Goal: Task Accomplishment & Management: Complete application form

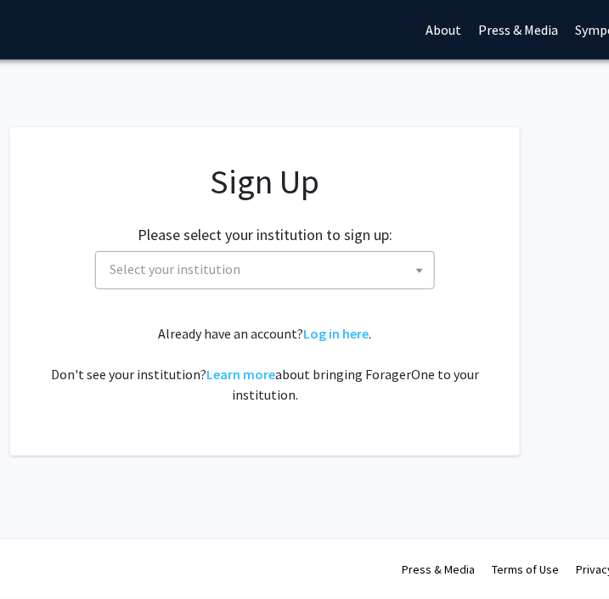
scroll to position [0, 246]
click at [356, 271] on span "Select your institution" at bounding box center [266, 269] width 331 height 35
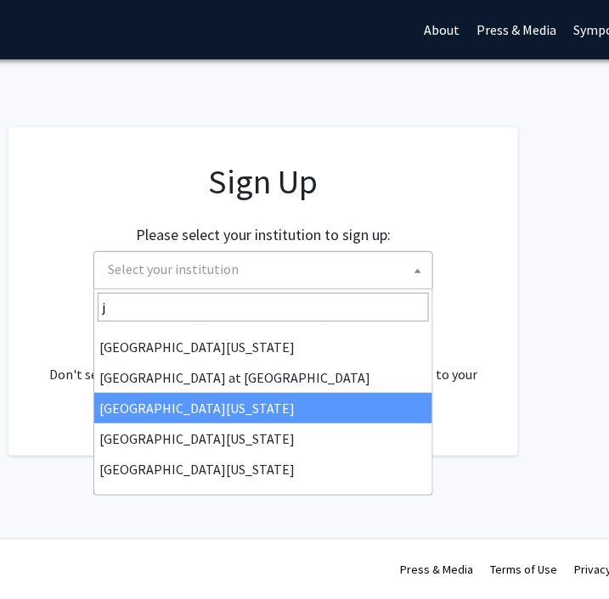
scroll to position [0, 0]
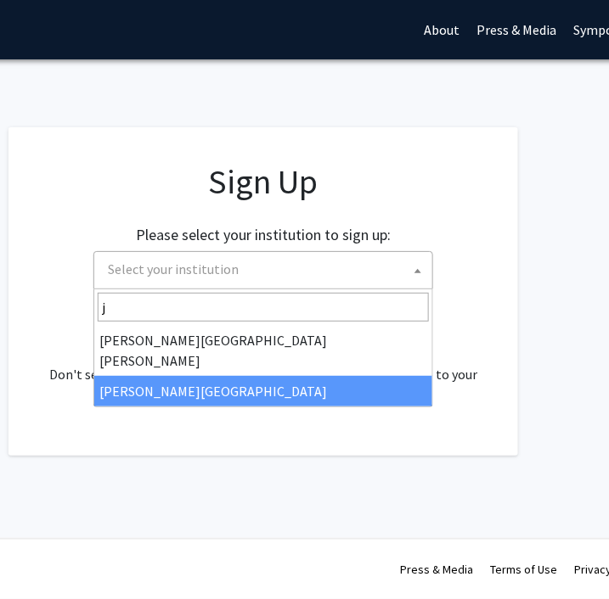
type input "jo"
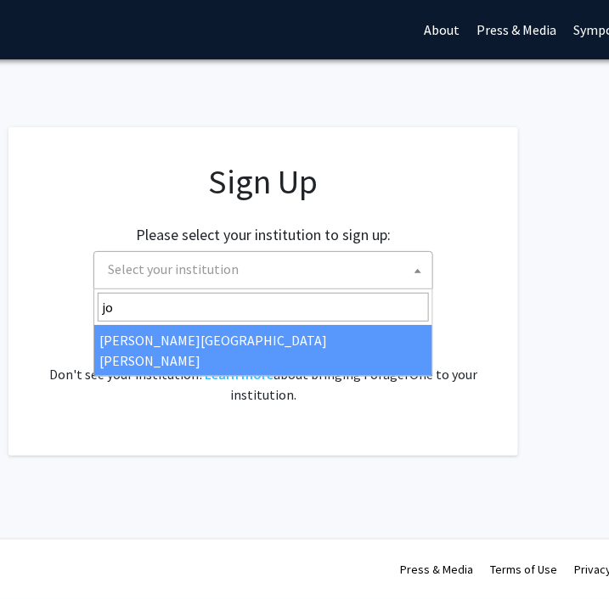
select select "1"
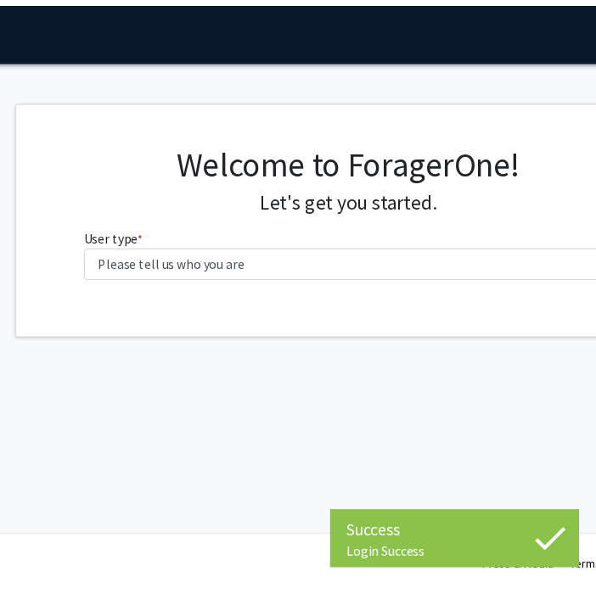
scroll to position [0, 154]
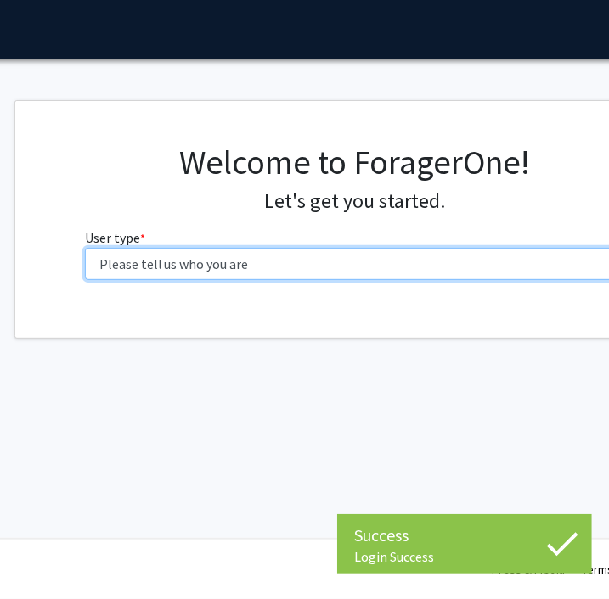
click at [375, 267] on select "Please tell us who you are Undergraduate Student Master's Student Doctoral Cand…" at bounding box center [355, 264] width 541 height 32
select select "2: masters"
click at [85, 248] on select "Please tell us who you are Undergraduate Student Master's Student Doctoral Cand…" at bounding box center [355, 264] width 541 height 32
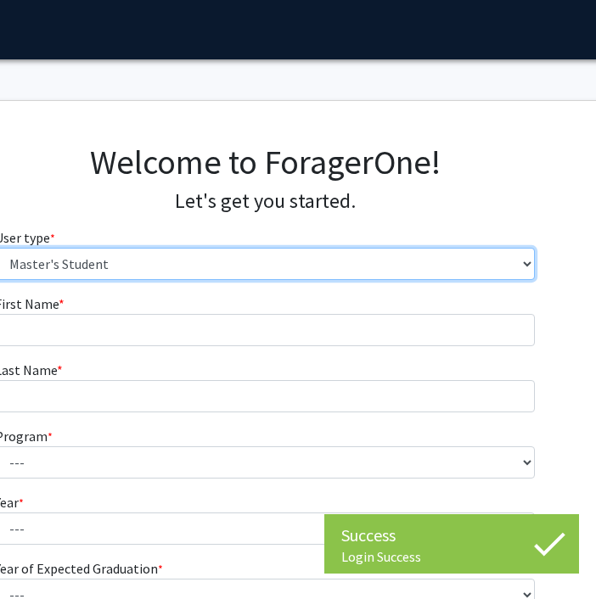
scroll to position [0, 247]
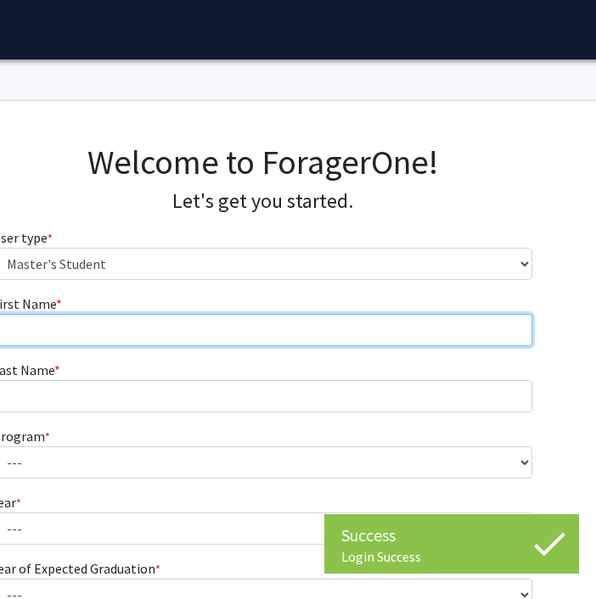
click at [351, 323] on input "First Name * required" at bounding box center [262, 330] width 541 height 32
type input "Temiloluwa"
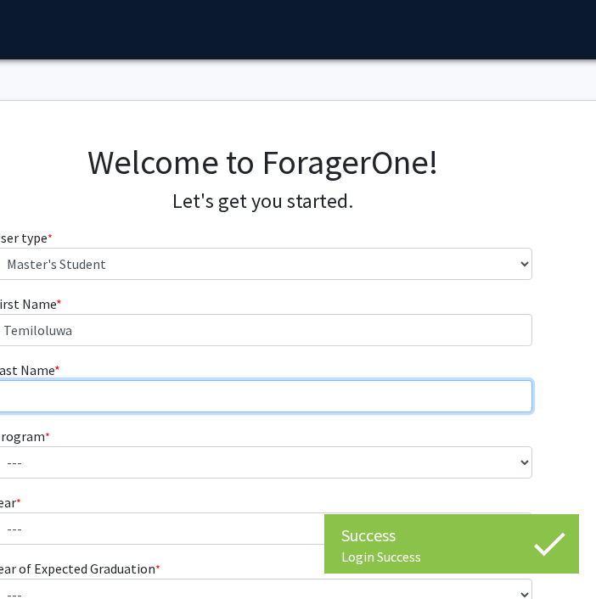
type input "Abiodun"
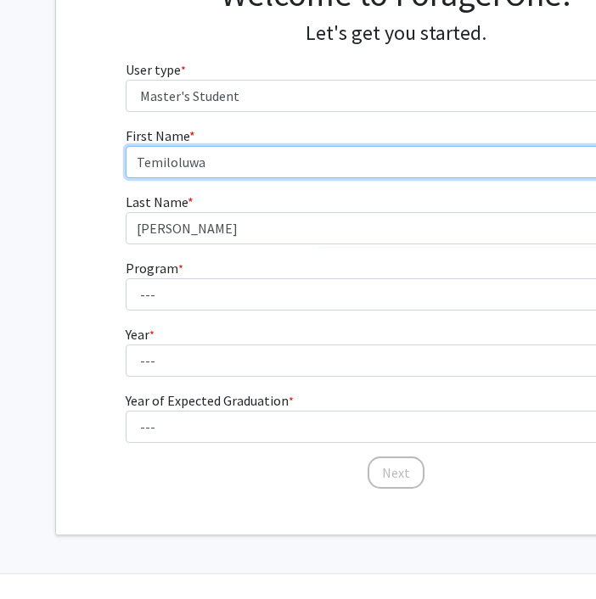
scroll to position [168, 106]
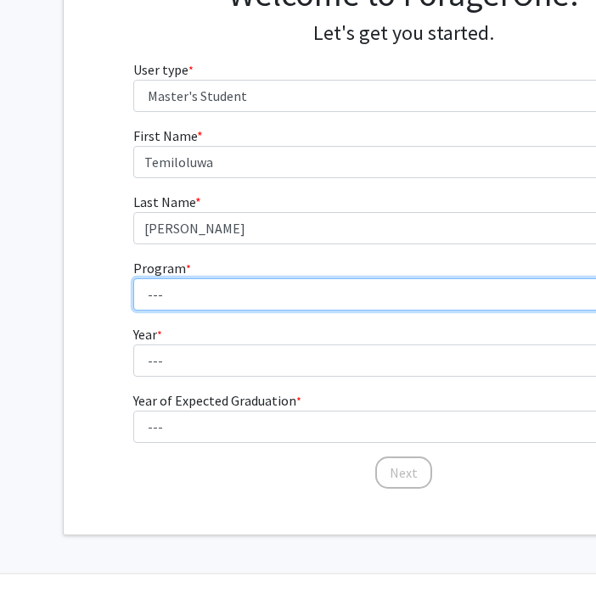
click at [234, 292] on select "--- Anatomy Education Applied and Computational Mathematics Applied Biomedical …" at bounding box center [403, 294] width 541 height 32
click at [263, 297] on select "--- Anatomy Education Applied and Computational Mathematics Applied Biomedical …" at bounding box center [403, 294] width 541 height 32
select select "112: 111"
click at [133, 278] on select "--- Anatomy Education Applied and Computational Mathematics Applied Biomedical …" at bounding box center [403, 294] width 541 height 32
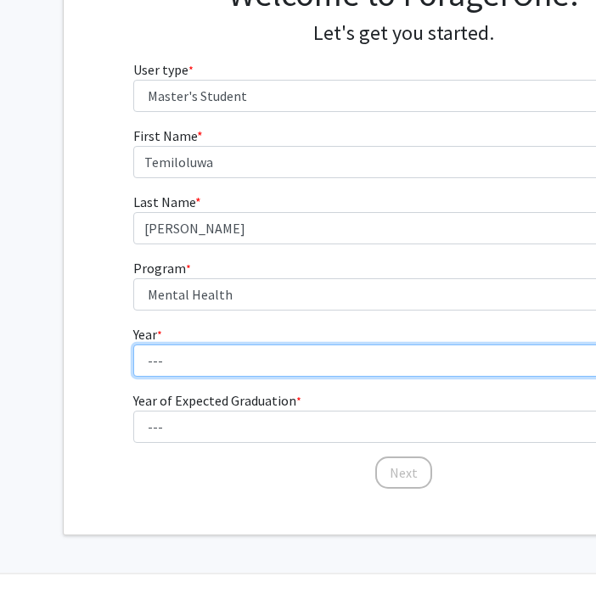
click at [226, 355] on select "--- First Year Second Year" at bounding box center [403, 361] width 541 height 32
select select "1: first_year"
click at [133, 345] on select "--- First Year Second Year" at bounding box center [403, 361] width 541 height 32
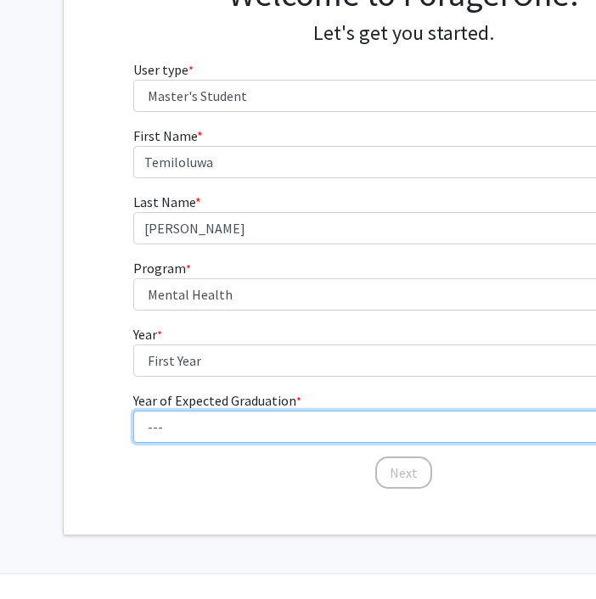
click at [214, 431] on select "--- 2025 2026 2027 2028 2029 2030 2031 2032 2033 2034" at bounding box center [403, 427] width 541 height 32
select select "4: 2028"
click at [133, 411] on select "--- 2025 2026 2027 2028 2029 2030 2031 2032 2033 2034" at bounding box center [403, 427] width 541 height 32
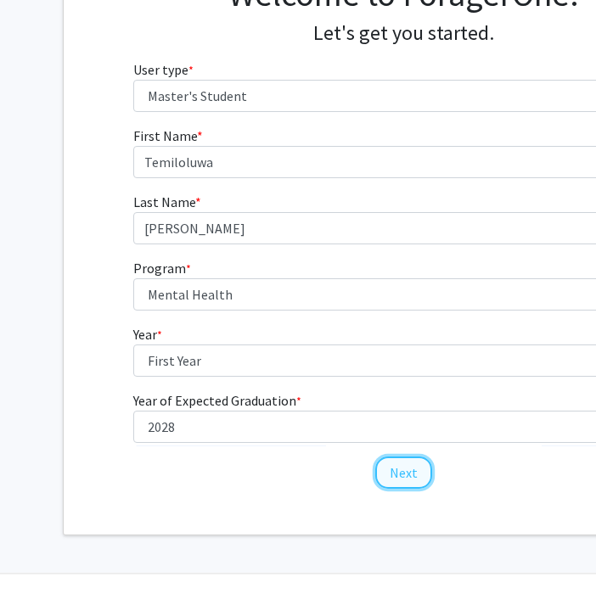
click at [390, 472] on button "Next" at bounding box center [403, 473] width 57 height 32
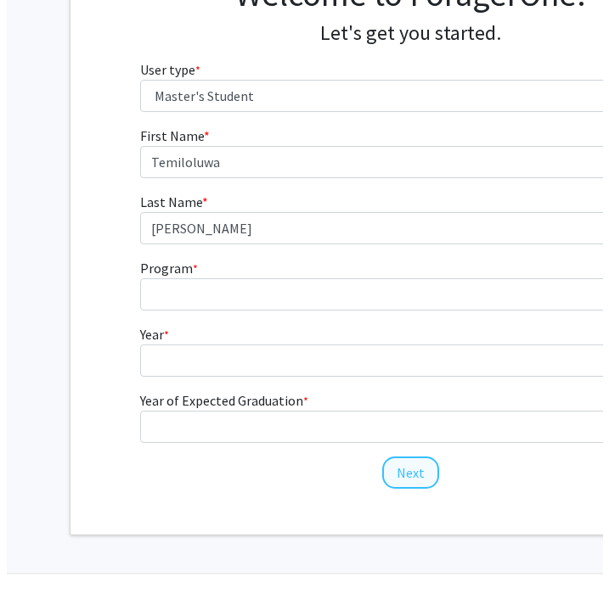
scroll to position [0, 106]
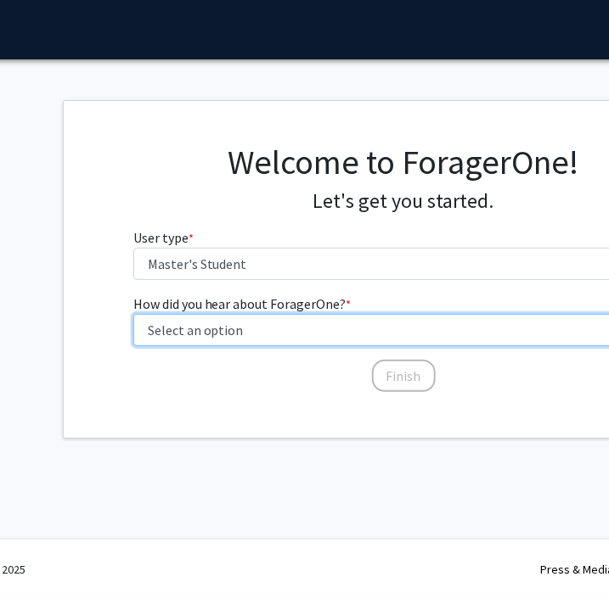
click at [320, 340] on select "Select an option Peer/student recommendation Faculty/staff recommendation Unive…" at bounding box center [403, 330] width 541 height 32
select select "3: university_website"
click at [133, 314] on select "Select an option Peer/student recommendation Faculty/staff recommendation Unive…" at bounding box center [403, 330] width 541 height 32
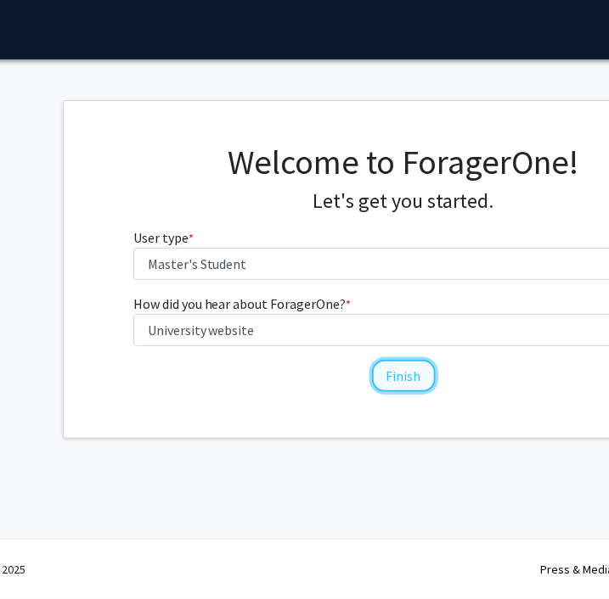
click at [398, 362] on button "Finish" at bounding box center [404, 376] width 64 height 32
